Goal: Find specific page/section: Find specific page/section

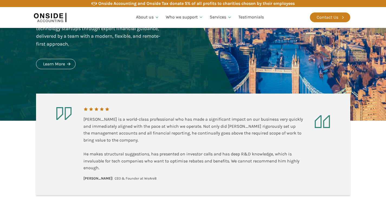
scroll to position [92, 0]
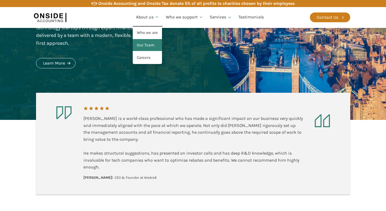
click at [147, 46] on link "Our Team" at bounding box center [147, 45] width 29 height 12
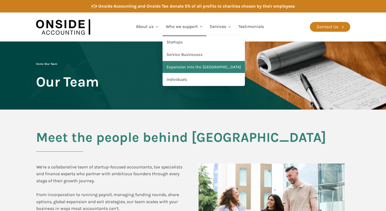
click at [186, 66] on link "Expansion into the [GEOGRAPHIC_DATA]" at bounding box center [204, 67] width 82 height 12
